Goal: Transaction & Acquisition: Purchase product/service

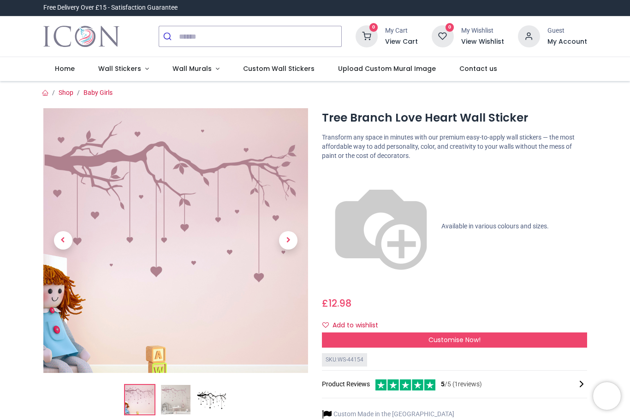
click at [177, 401] on img at bounding box center [175, 399] width 29 height 29
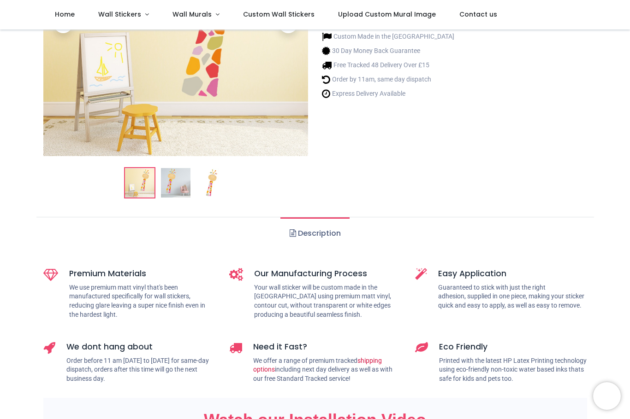
scroll to position [166, 0]
click at [175, 181] on img at bounding box center [175, 182] width 29 height 29
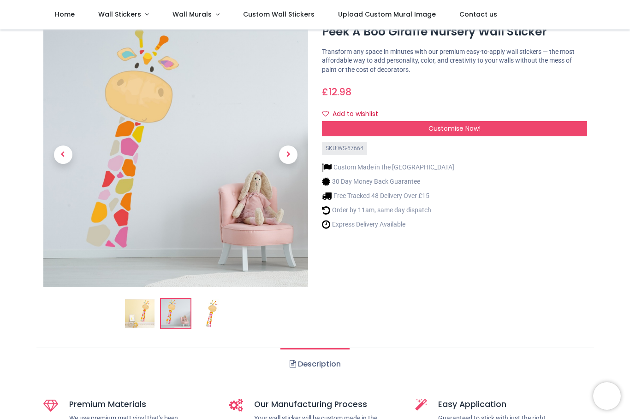
scroll to position [34, 0]
click at [433, 126] on span "Customise Now!" at bounding box center [454, 128] width 52 height 9
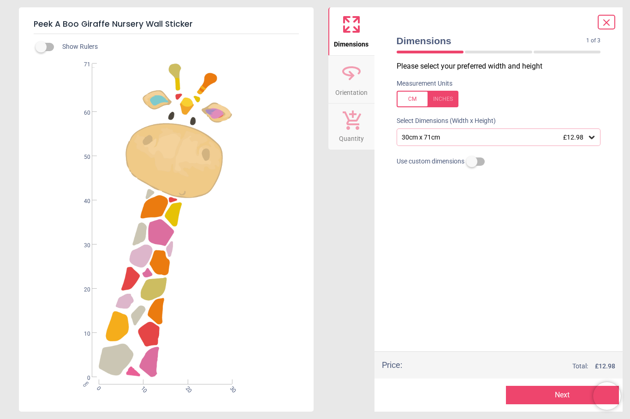
click at [41, 47] on label at bounding box center [41, 47] width 0 height 0
click at [589, 136] on icon at bounding box center [592, 137] width 6 height 3
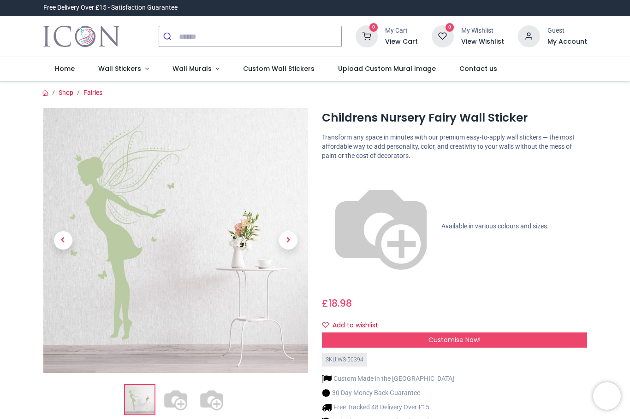
click at [328, 172] on img at bounding box center [381, 227] width 118 height 118
click at [441, 223] on span "Available in various colours and sizes." at bounding box center [494, 226] width 107 height 7
click at [325, 172] on img at bounding box center [381, 227] width 118 height 118
click at [437, 336] on span "Customise Now!" at bounding box center [454, 340] width 52 height 9
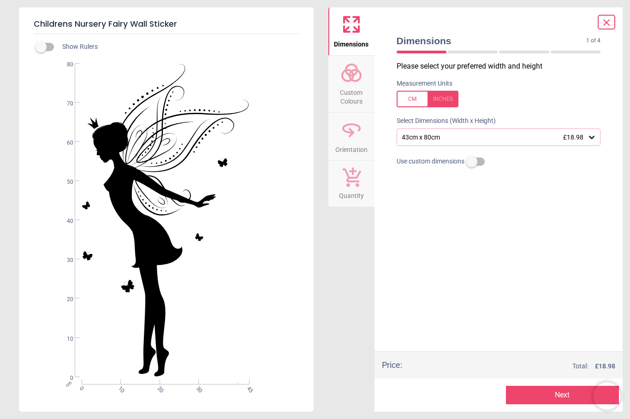
click at [582, 136] on span "£18.98" at bounding box center [573, 137] width 20 height 7
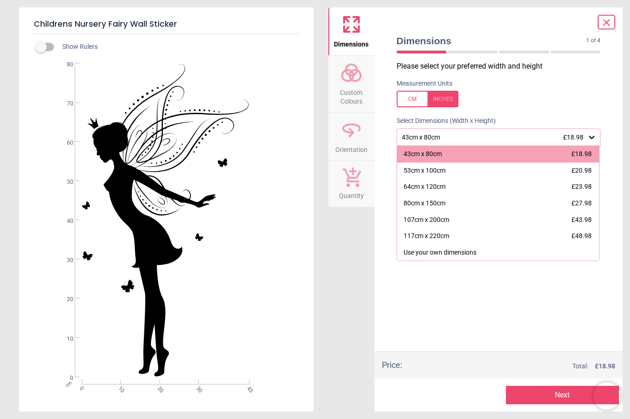
click at [606, 22] on icon at bounding box center [606, 23] width 6 height 6
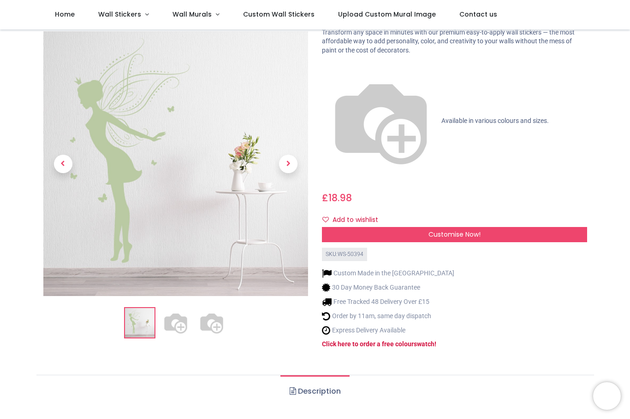
scroll to position [44, 0]
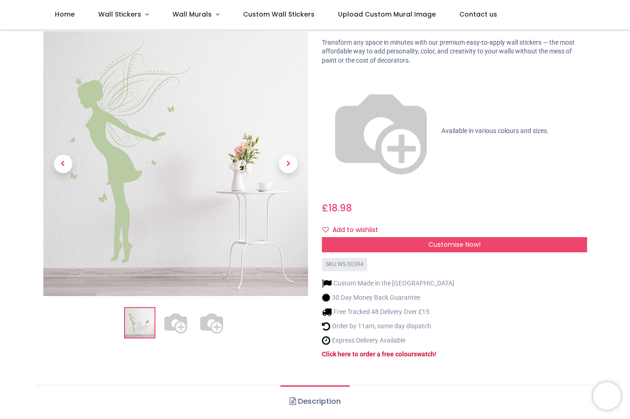
click at [190, 10] on span "Wall Murals" at bounding box center [191, 14] width 39 height 9
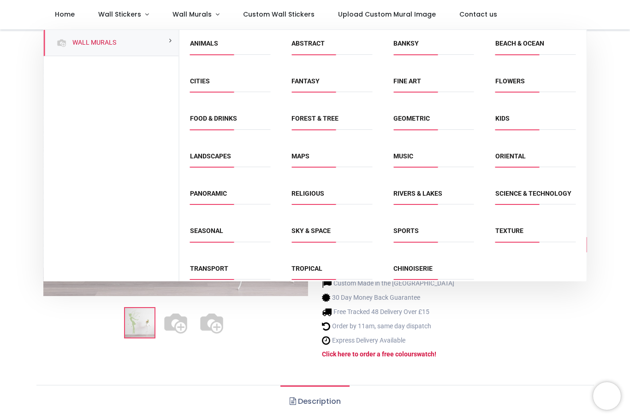
click at [500, 119] on link "Kids" at bounding box center [502, 118] width 14 height 7
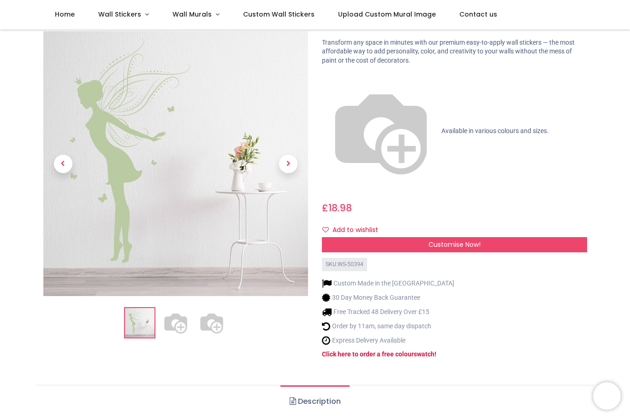
click at [60, 155] on span "Previous" at bounding box center [63, 164] width 18 height 18
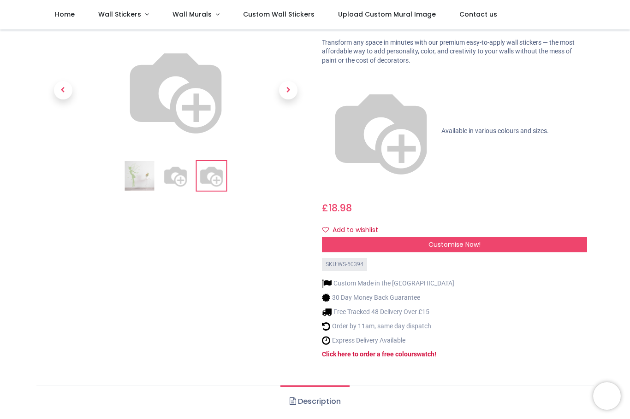
click at [62, 100] on span "Previous" at bounding box center [63, 91] width 18 height 18
click at [64, 100] on span "Previous" at bounding box center [63, 91] width 18 height 18
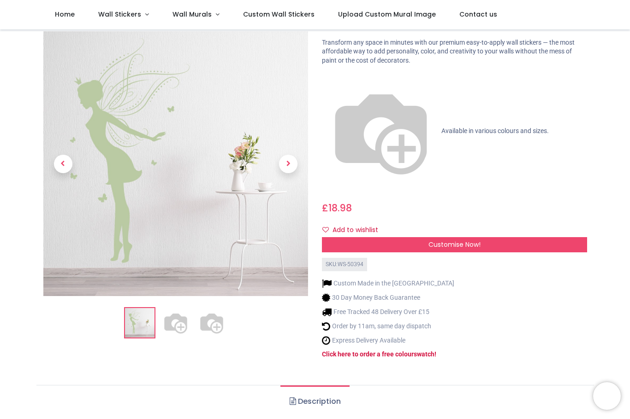
click at [62, 155] on span "Previous" at bounding box center [63, 164] width 18 height 18
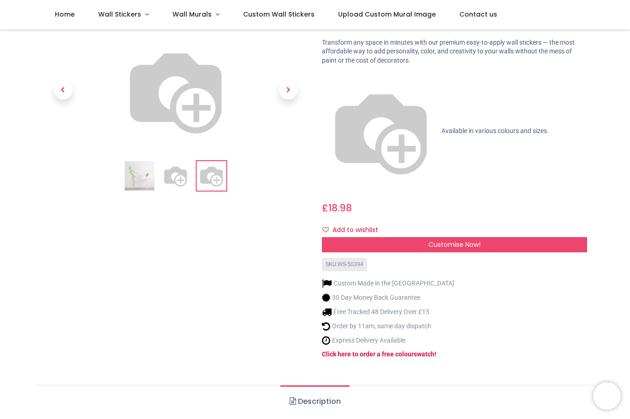
click at [68, 100] on span "Previous" at bounding box center [63, 91] width 18 height 18
click at [59, 100] on span "Previous" at bounding box center [63, 91] width 18 height 18
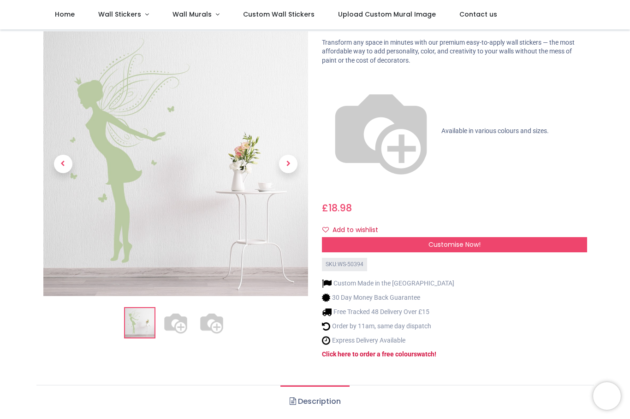
click at [59, 155] on span "Previous" at bounding box center [63, 164] width 18 height 18
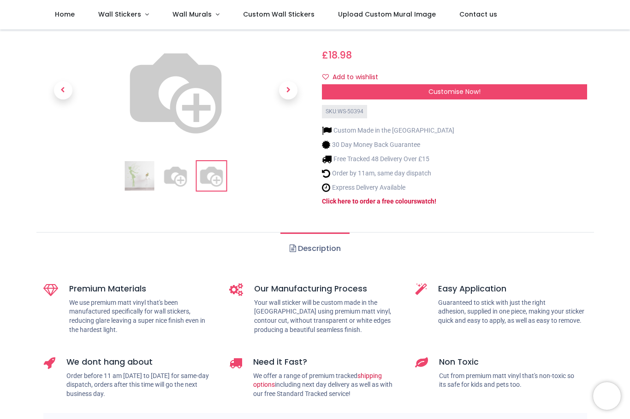
scroll to position [196, 0]
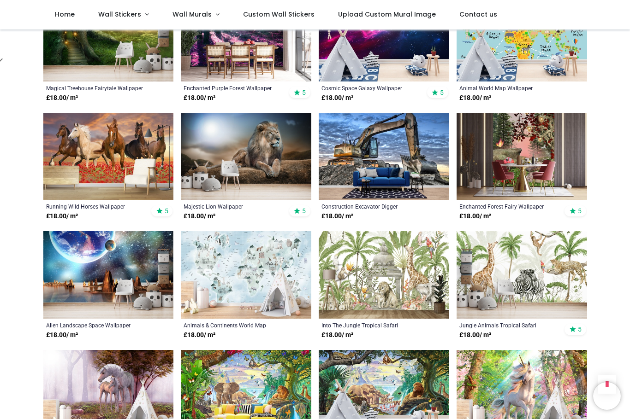
scroll to position [606, 0]
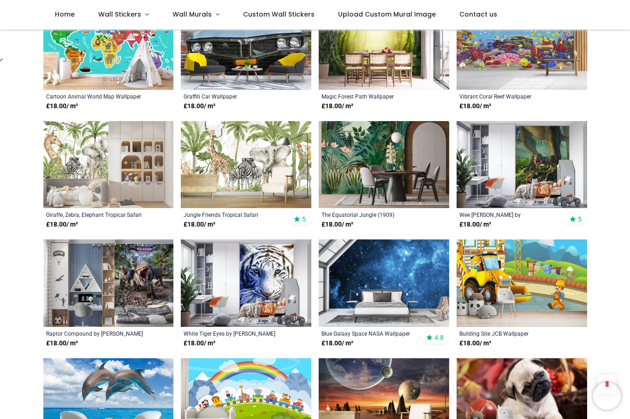
scroll to position [1192, 0]
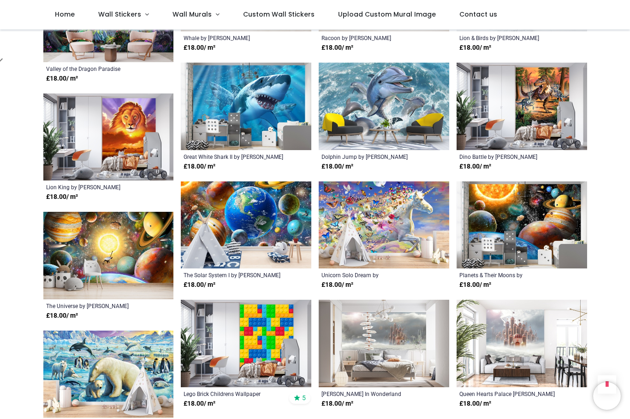
scroll to position [2331, 0]
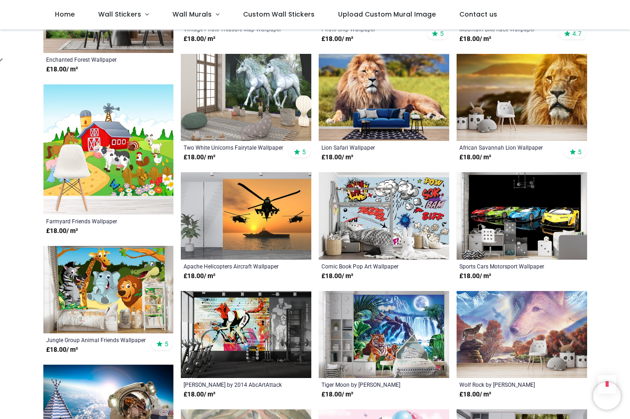
scroll to position [3039, 0]
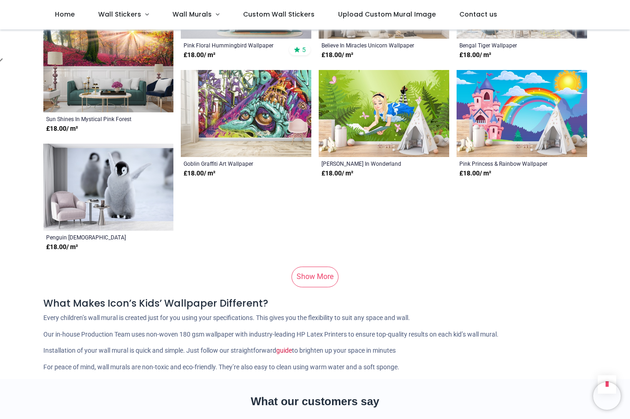
scroll to position [4231, 0]
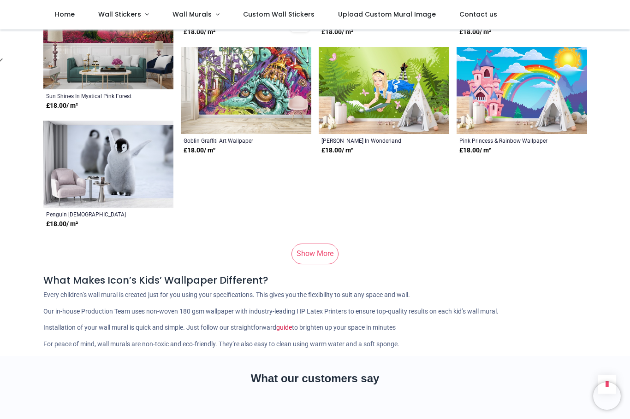
click at [317, 251] on link "Show More" at bounding box center [314, 254] width 47 height 20
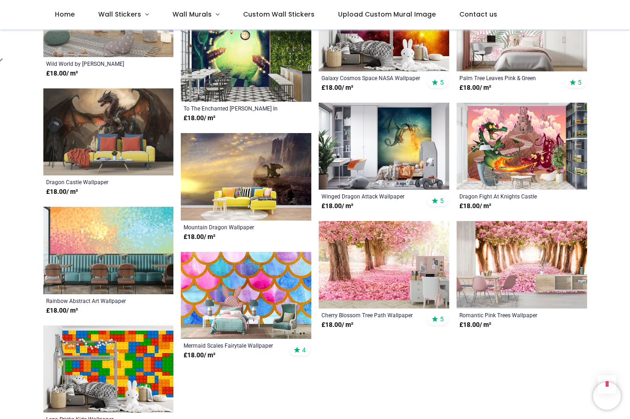
scroll to position [5769, 0]
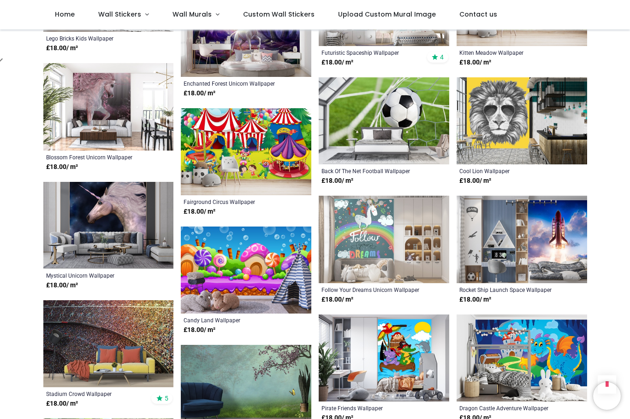
scroll to position [6130, 0]
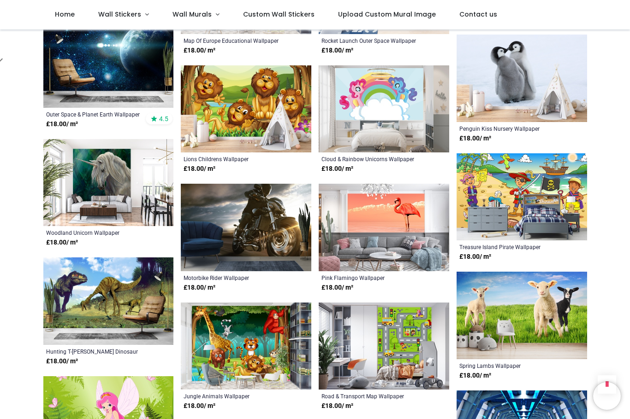
scroll to position [7913, 0]
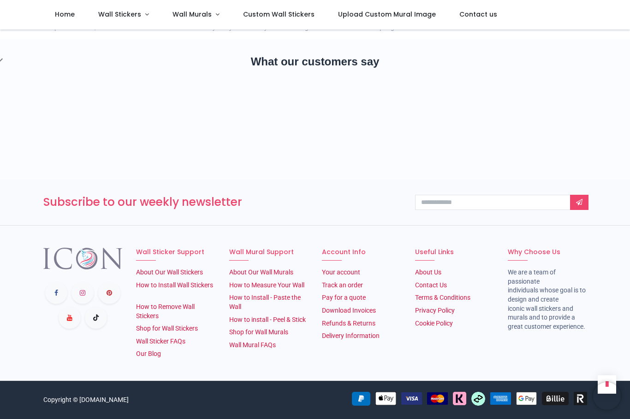
scroll to position [3809, 0]
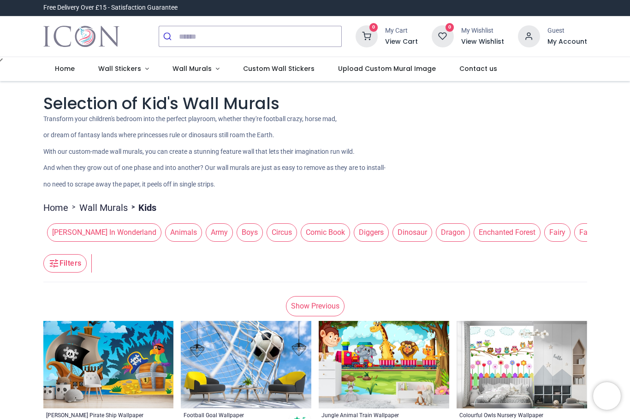
click at [274, 75] on link "Custom Wall Stickers" at bounding box center [278, 69] width 95 height 24
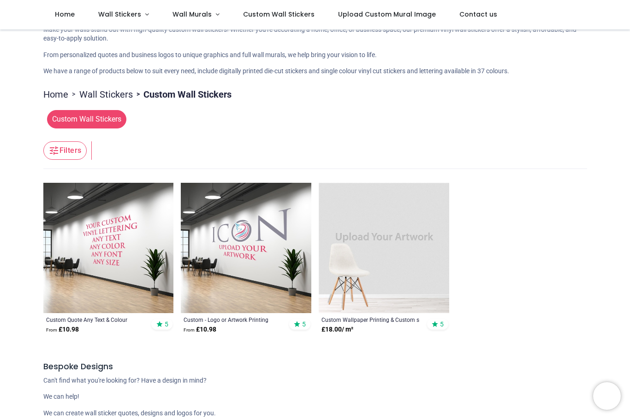
scroll to position [52, 0]
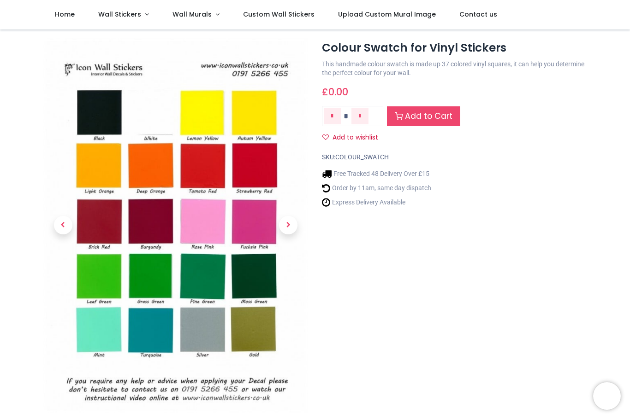
scroll to position [18, 0]
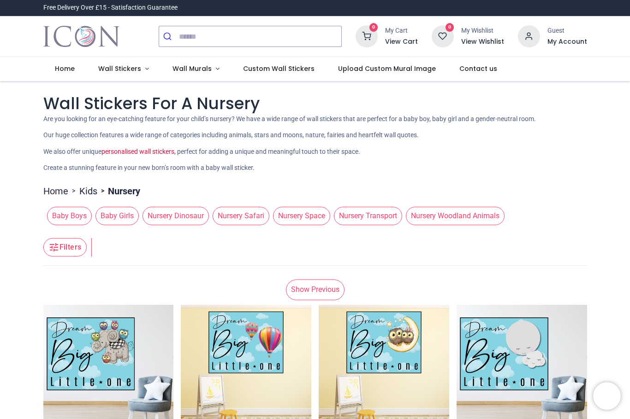
click at [116, 216] on span "Baby Girls" at bounding box center [116, 216] width 43 height 18
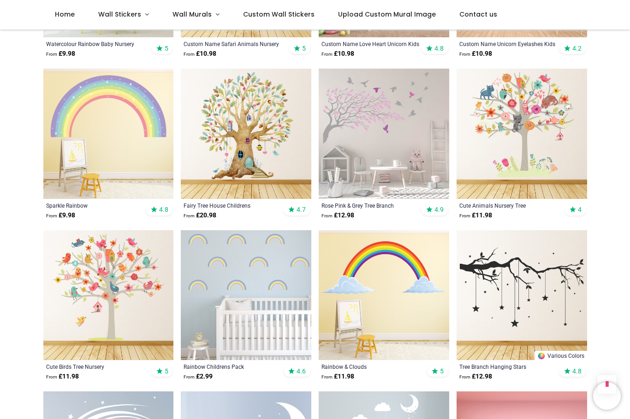
scroll to position [636, 0]
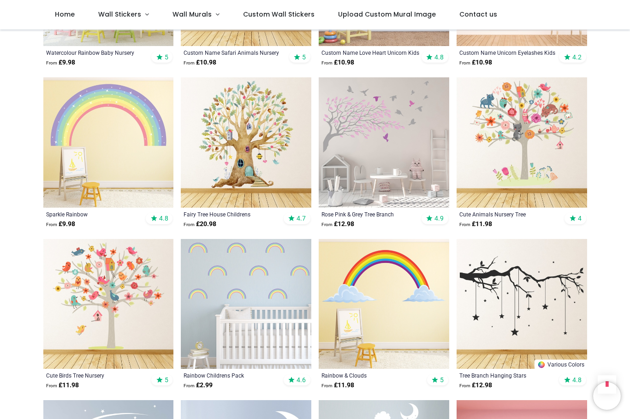
click at [83, 112] on img at bounding box center [108, 142] width 130 height 130
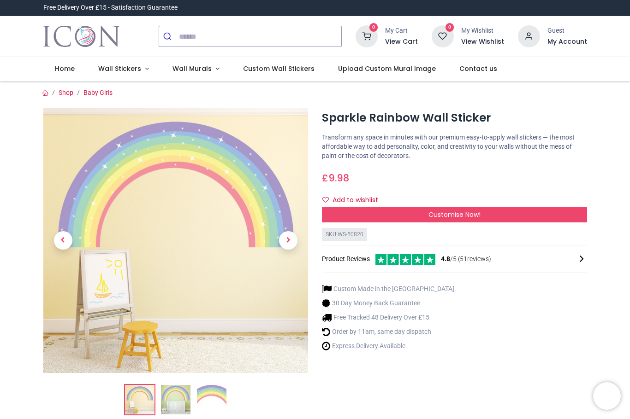
click at [92, 93] on link "Baby Girls" at bounding box center [97, 92] width 29 height 7
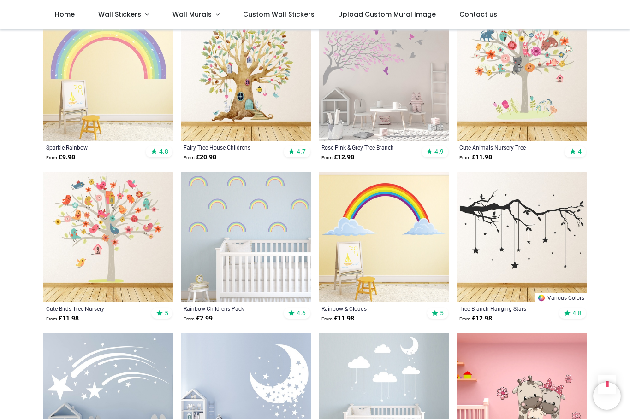
scroll to position [696, 0]
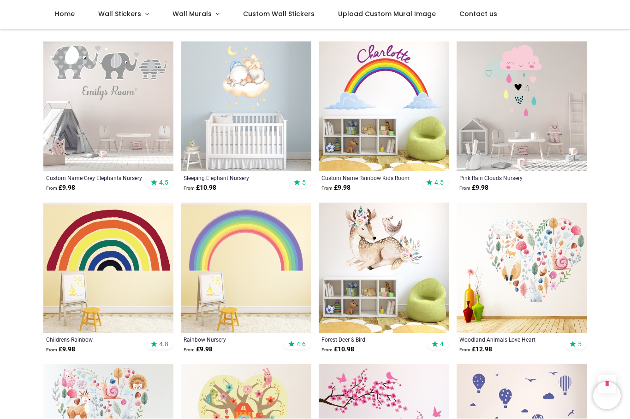
scroll to position [1486, 0]
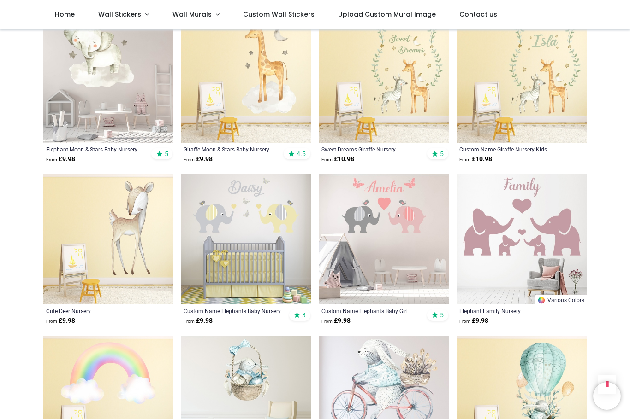
scroll to position [3193, 0]
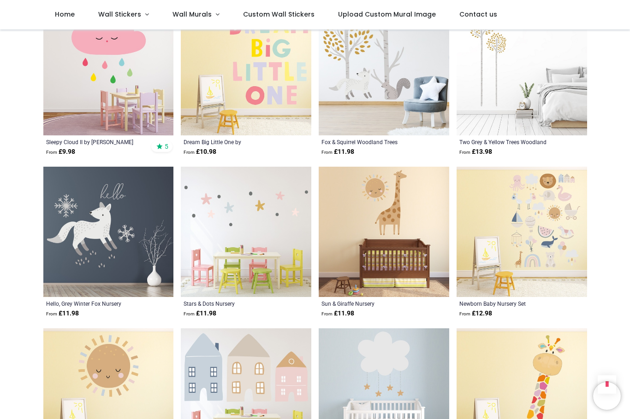
scroll to position [4258, 0]
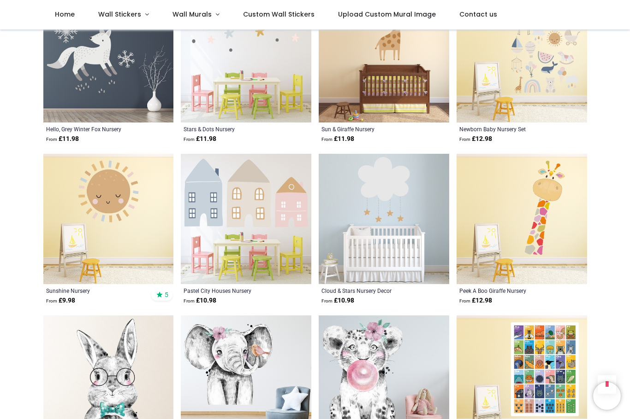
scroll to position [4398, 0]
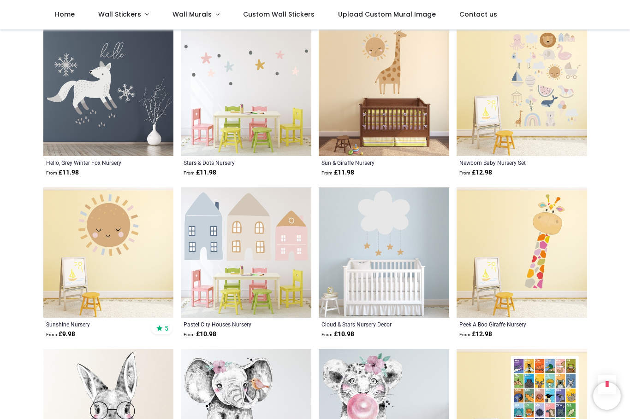
click at [542, 257] on img at bounding box center [521, 253] width 130 height 130
click at [516, 267] on img at bounding box center [521, 253] width 130 height 130
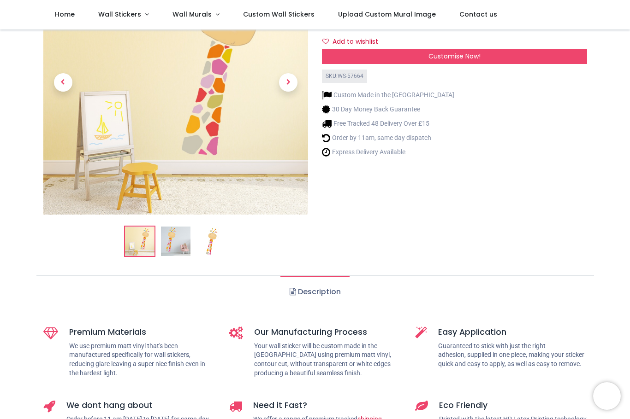
scroll to position [115, 0]
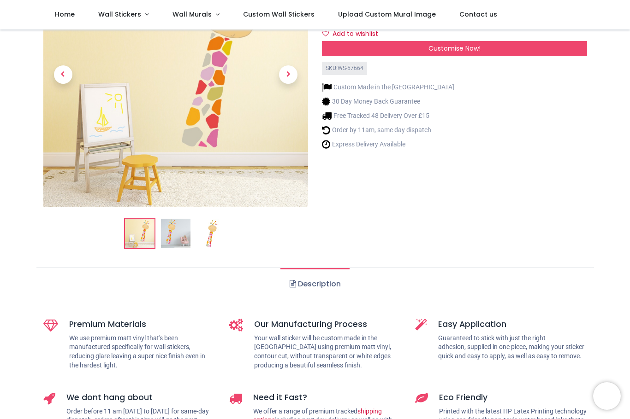
click at [206, 236] on img at bounding box center [211, 233] width 29 height 29
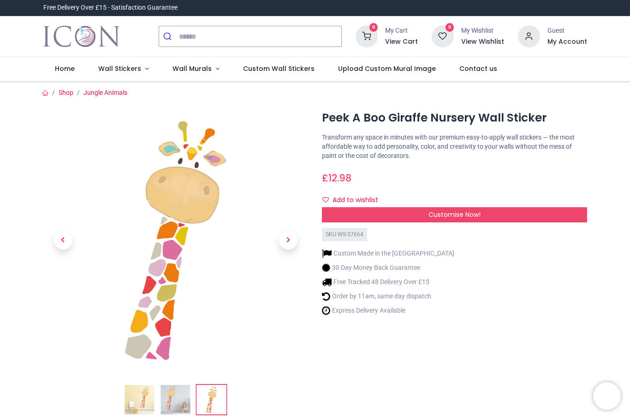
scroll to position [0, 0]
click at [100, 89] on link "Jungle Animals" at bounding box center [105, 92] width 44 height 7
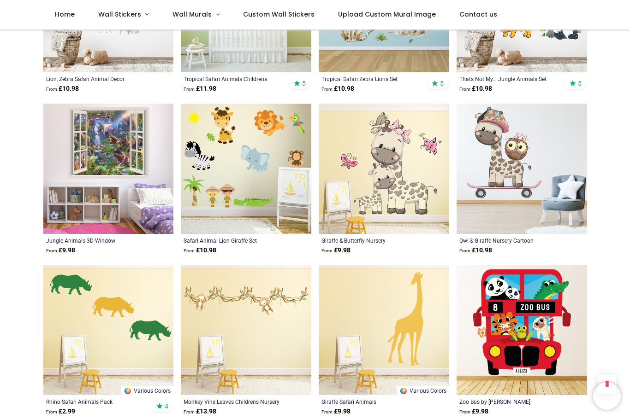
scroll to position [603, 0]
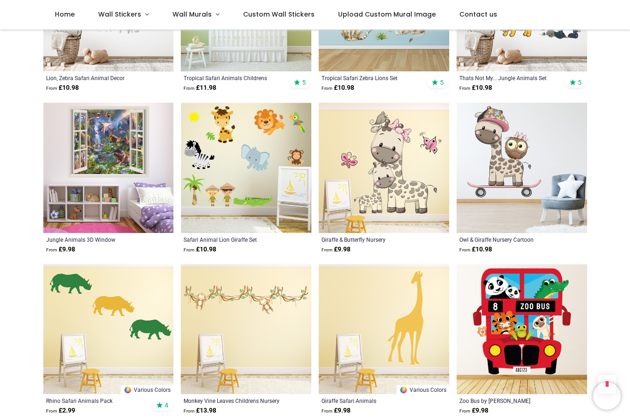
click at [240, 298] on img at bounding box center [246, 330] width 130 height 130
click at [231, 290] on img at bounding box center [246, 330] width 130 height 130
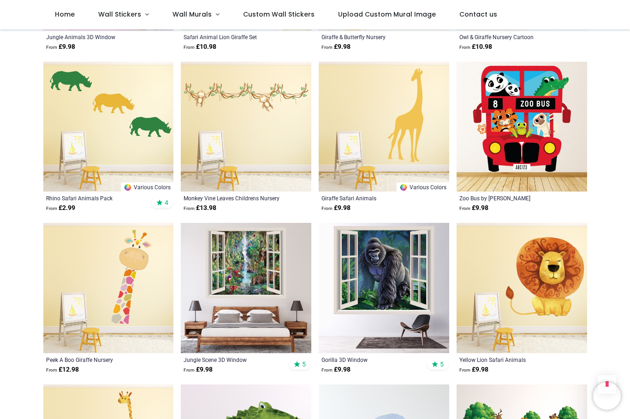
scroll to position [807, 0]
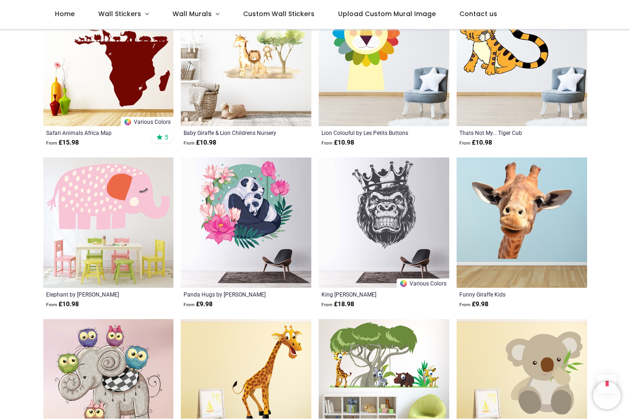
scroll to position [1681, 0]
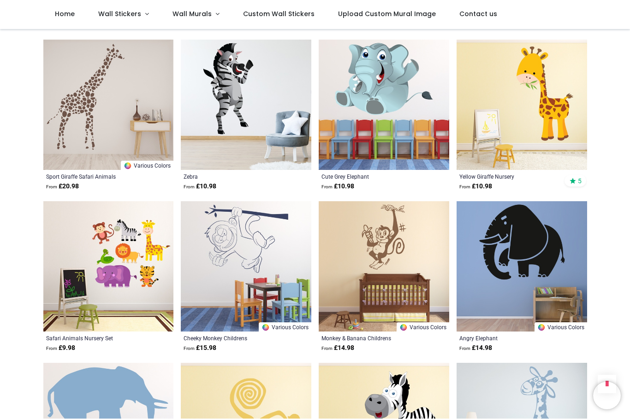
scroll to position [3091, 0]
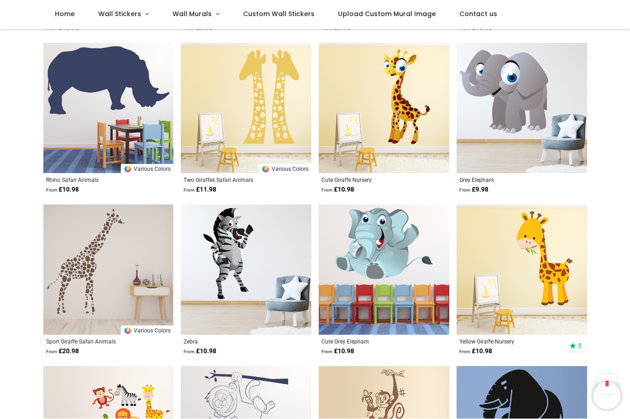
scroll to position [2900, 0]
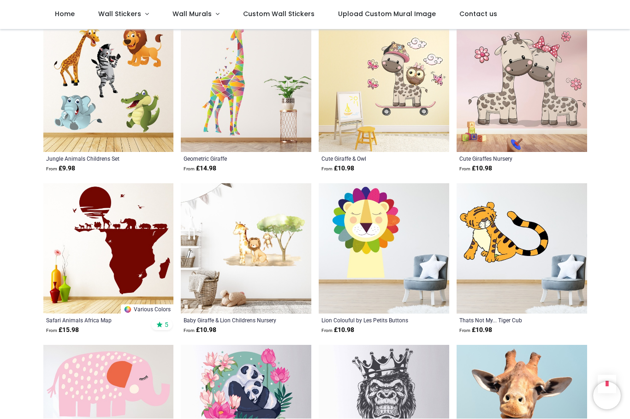
scroll to position [1491, 0]
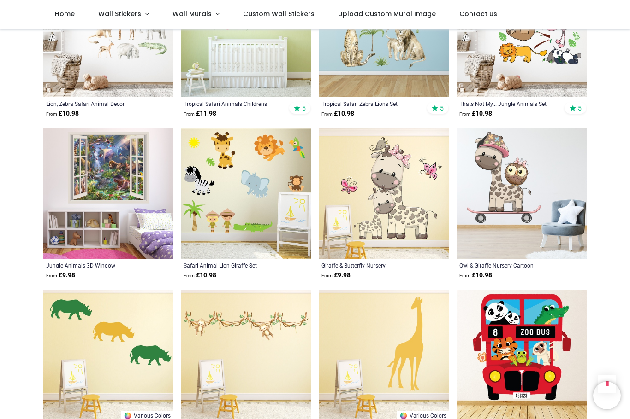
scroll to position [548, 0]
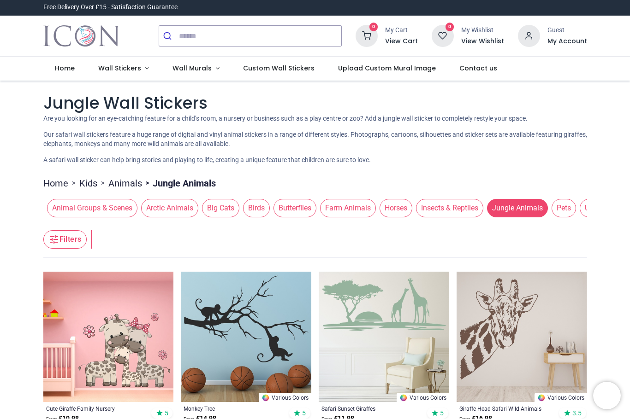
click at [106, 69] on span "Wall Stickers" at bounding box center [119, 68] width 43 height 9
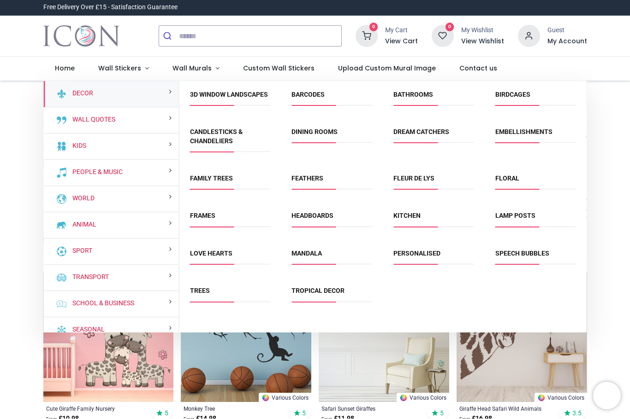
click at [206, 258] on link "Love Hearts" at bounding box center [211, 253] width 42 height 7
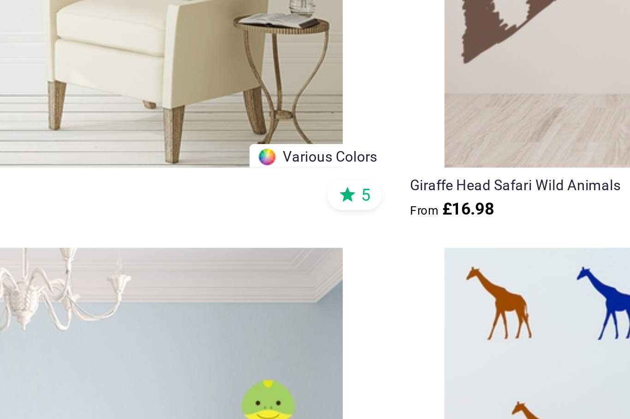
scroll to position [592, 0]
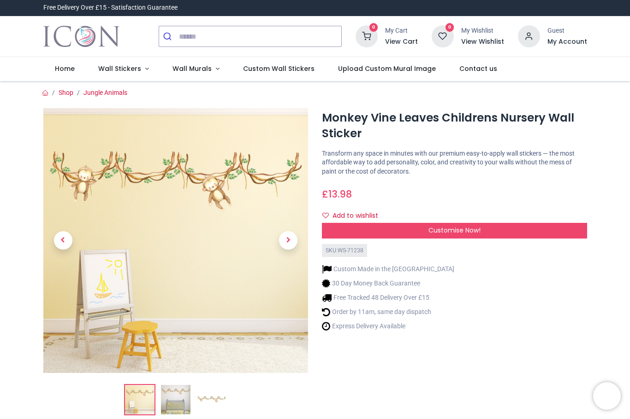
click at [63, 244] on span "Previous" at bounding box center [63, 240] width 18 height 18
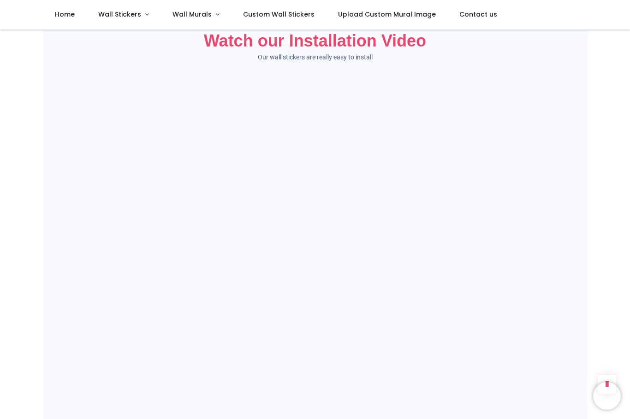
scroll to position [546, 0]
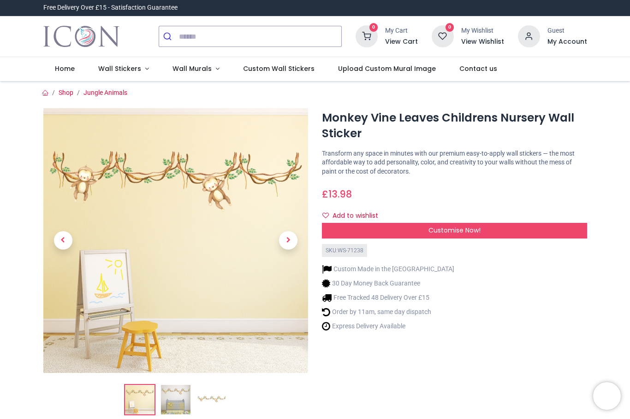
click at [110, 69] on span "Wall Stickers" at bounding box center [119, 68] width 43 height 9
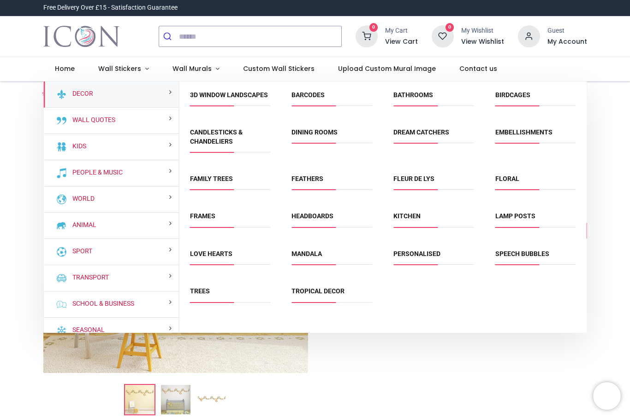
click at [413, 136] on link "Dream Catchers" at bounding box center [421, 132] width 56 height 7
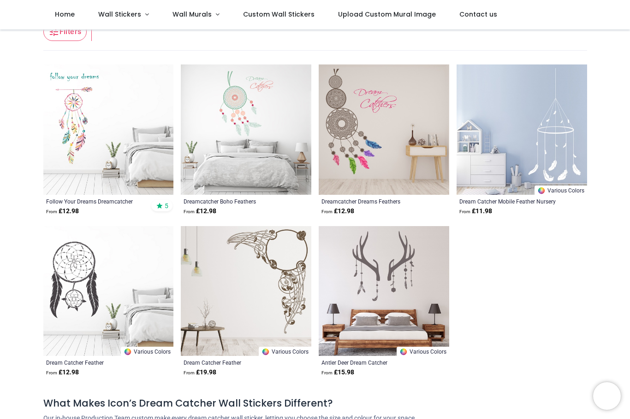
scroll to position [141, 0]
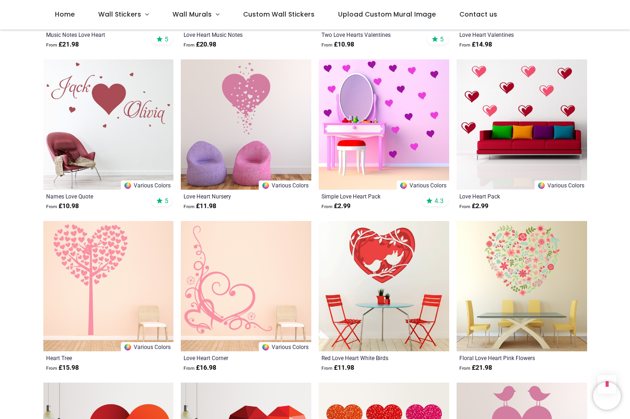
scroll to position [486, 0]
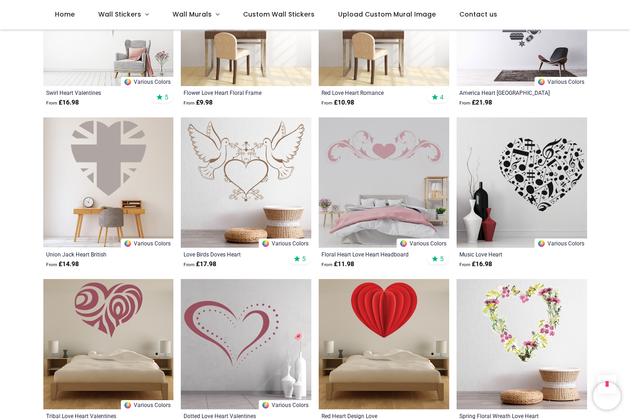
scroll to position [1721, 0]
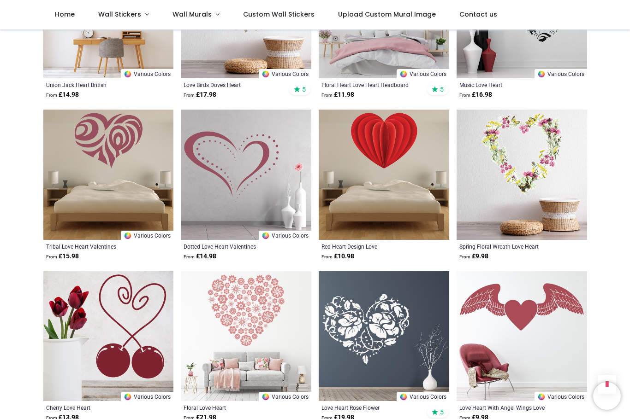
scroll to position [1867, 0]
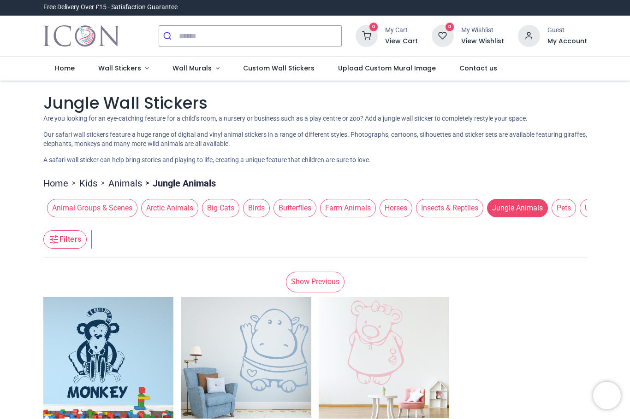
click at [353, 204] on span "Farm Animals" at bounding box center [348, 209] width 56 height 18
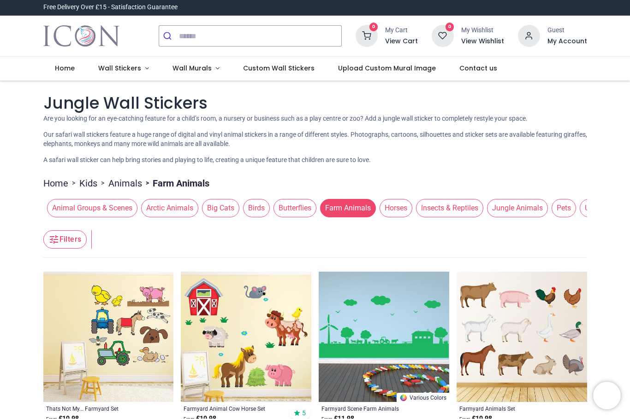
click at [79, 206] on span "Animal Groups & Scenes" at bounding box center [92, 209] width 90 height 18
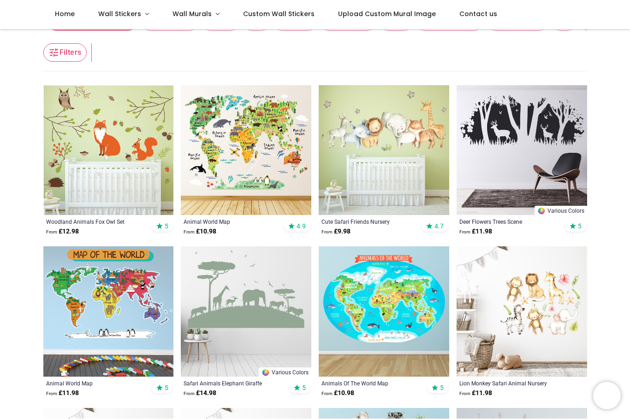
scroll to position [143, 0]
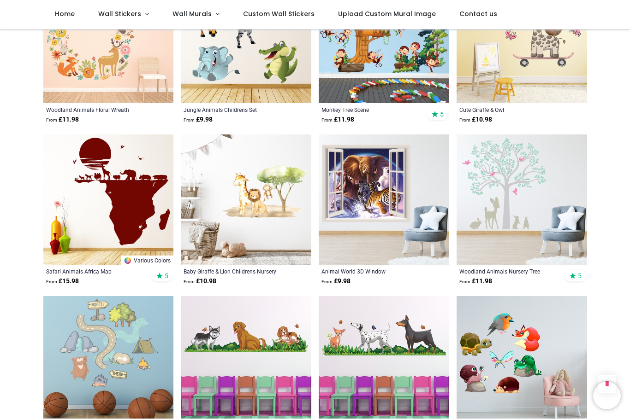
scroll to position [1692, 0]
